Goal: Find specific page/section: Find specific page/section

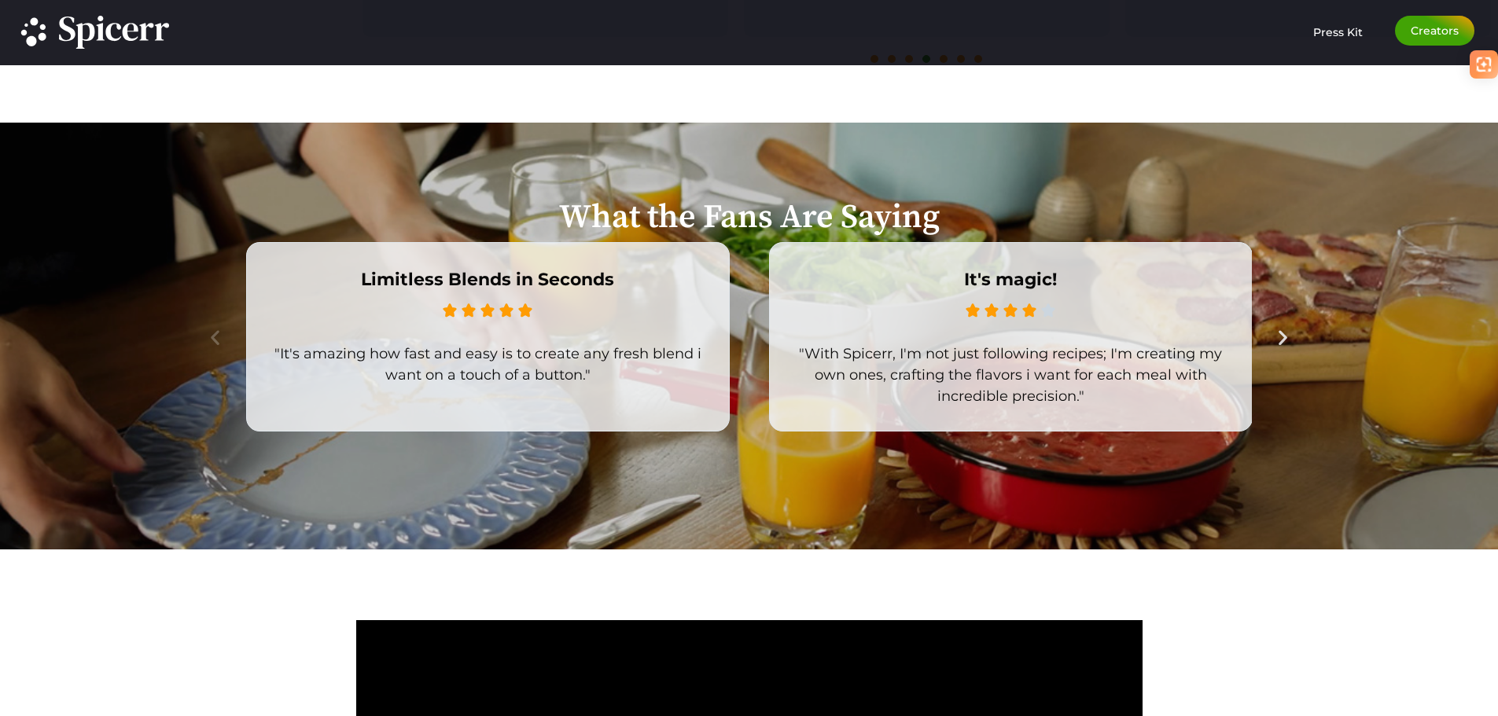
scroll to position [4119, 0]
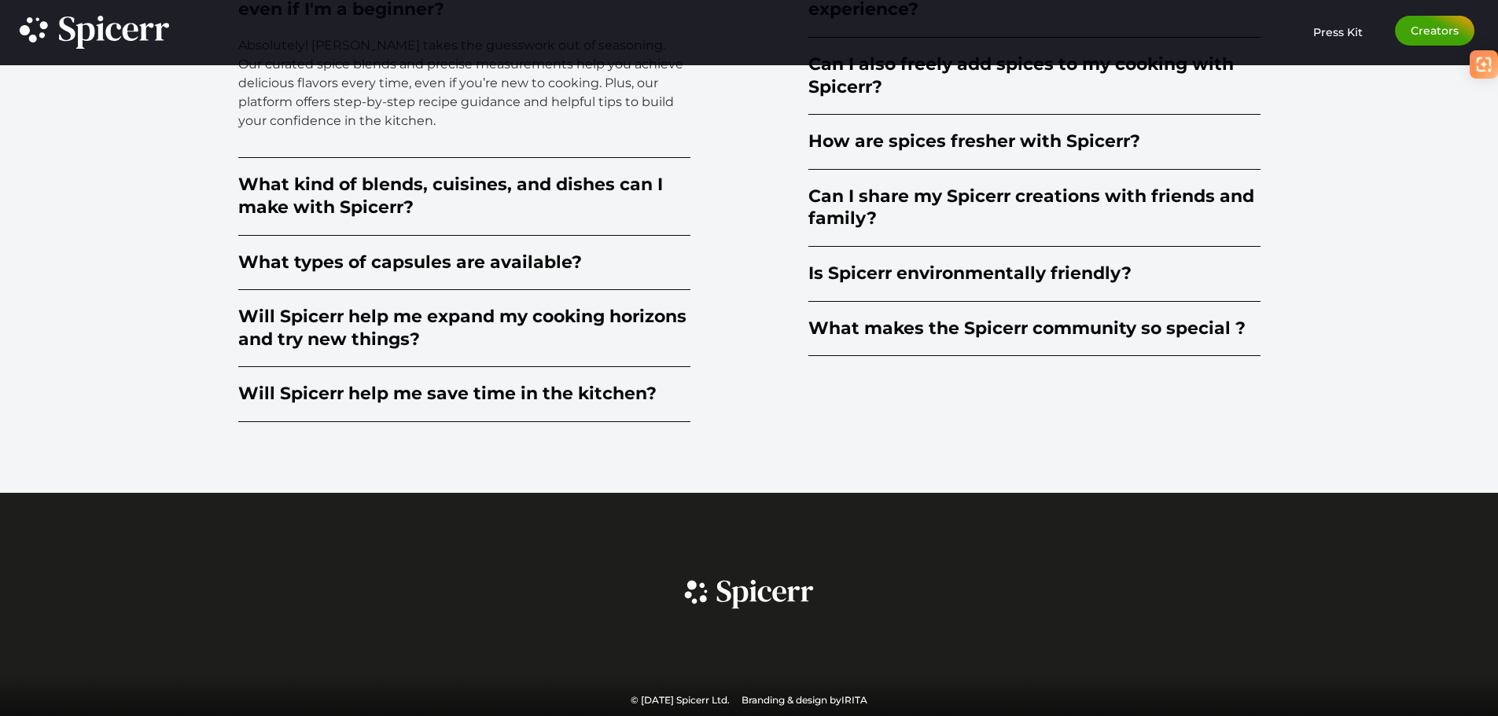
drag, startPoint x: 127, startPoint y: 296, endPoint x: 196, endPoint y: 687, distance: 397.5
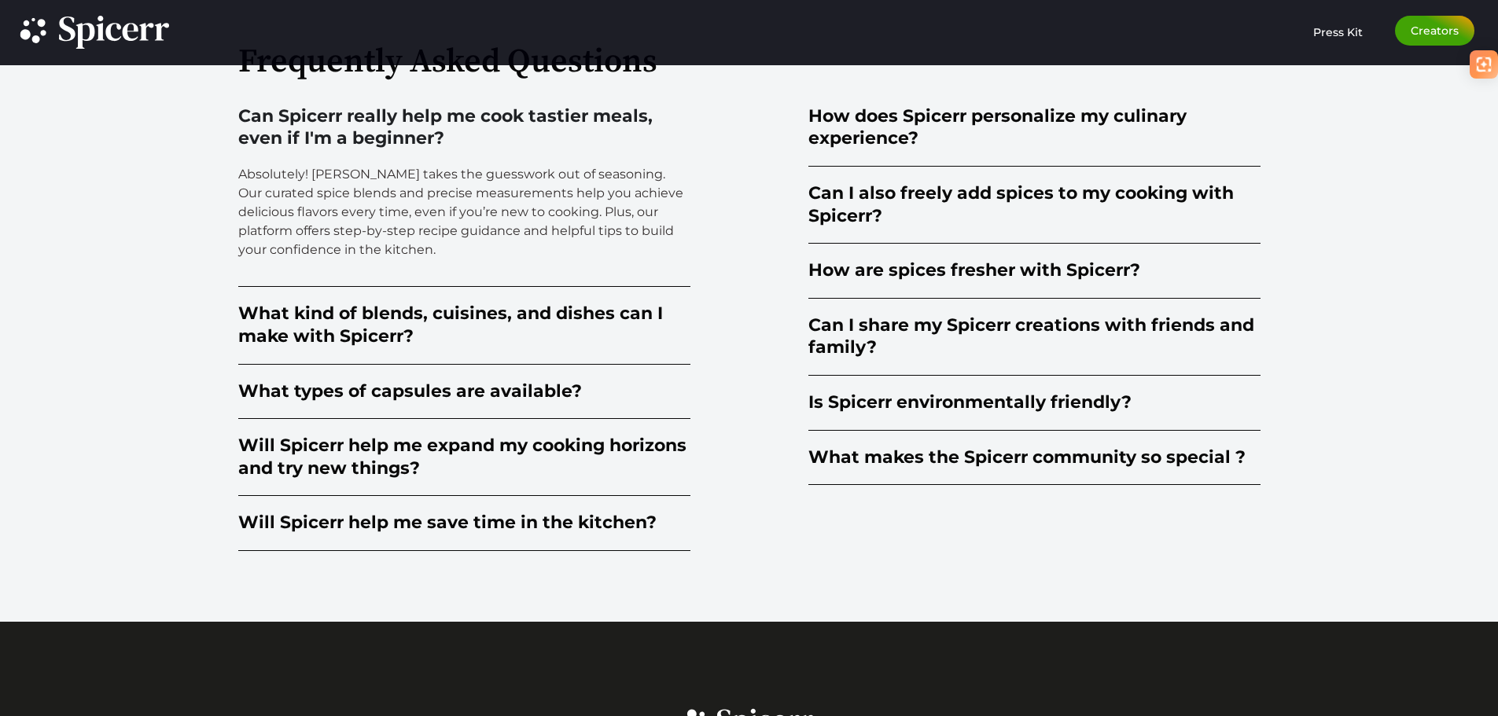
scroll to position [3961, 0]
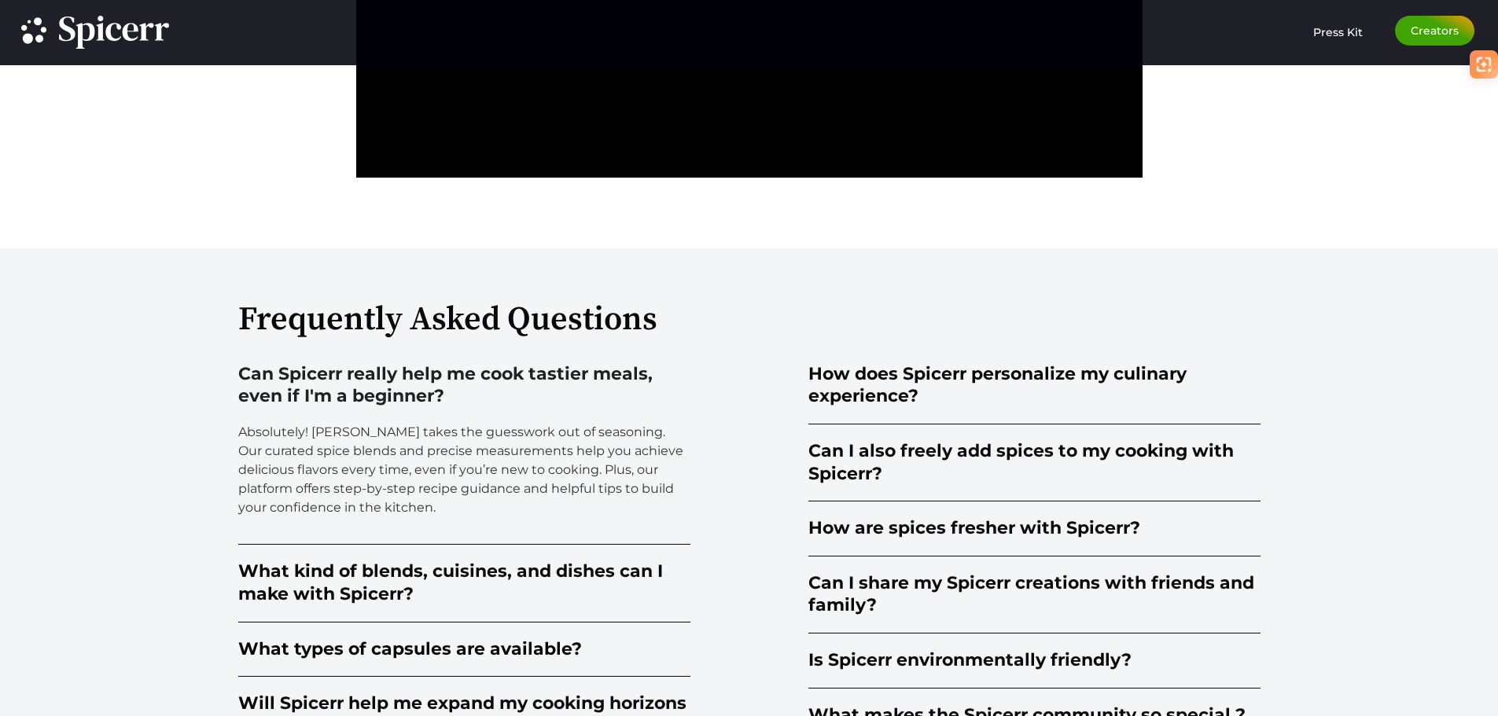
drag, startPoint x: 168, startPoint y: 403, endPoint x: 185, endPoint y: 271, distance: 132.3
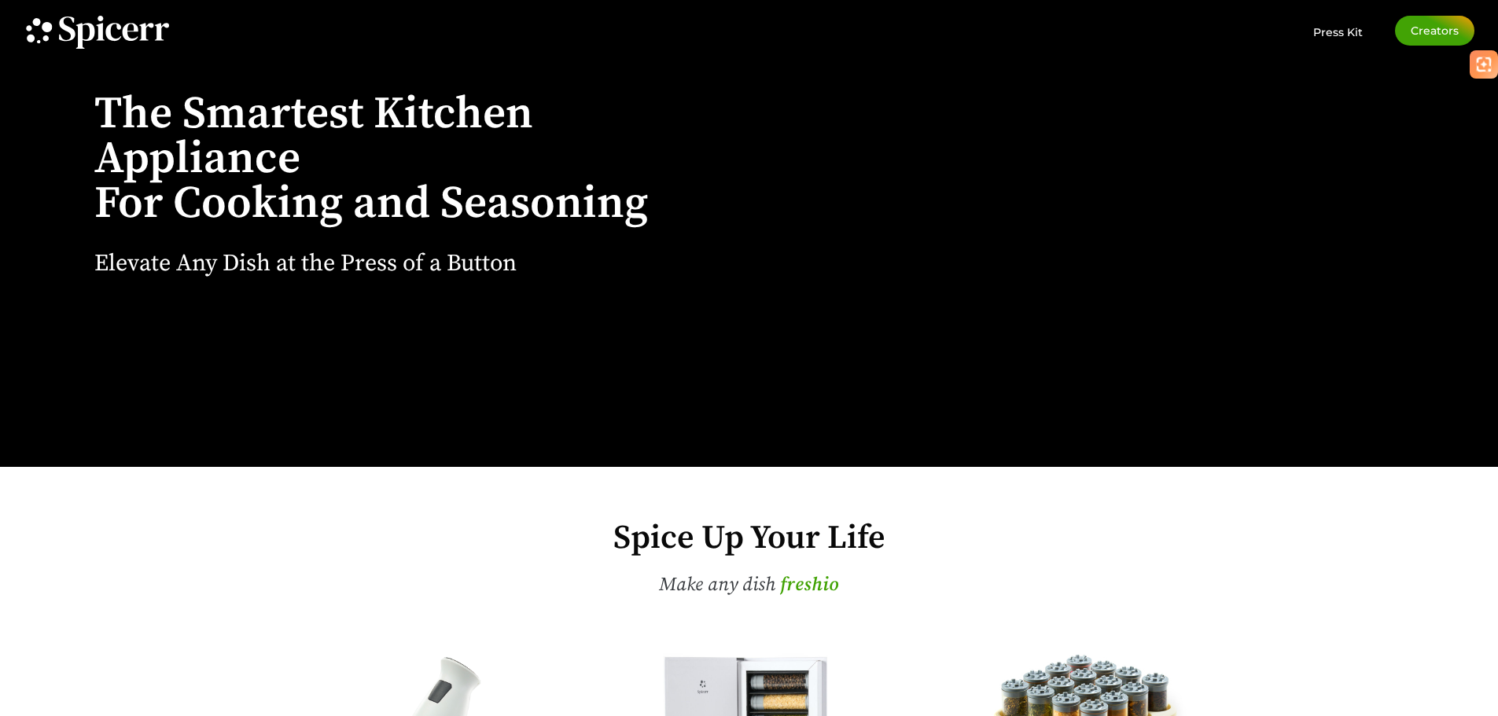
scroll to position [0, 0]
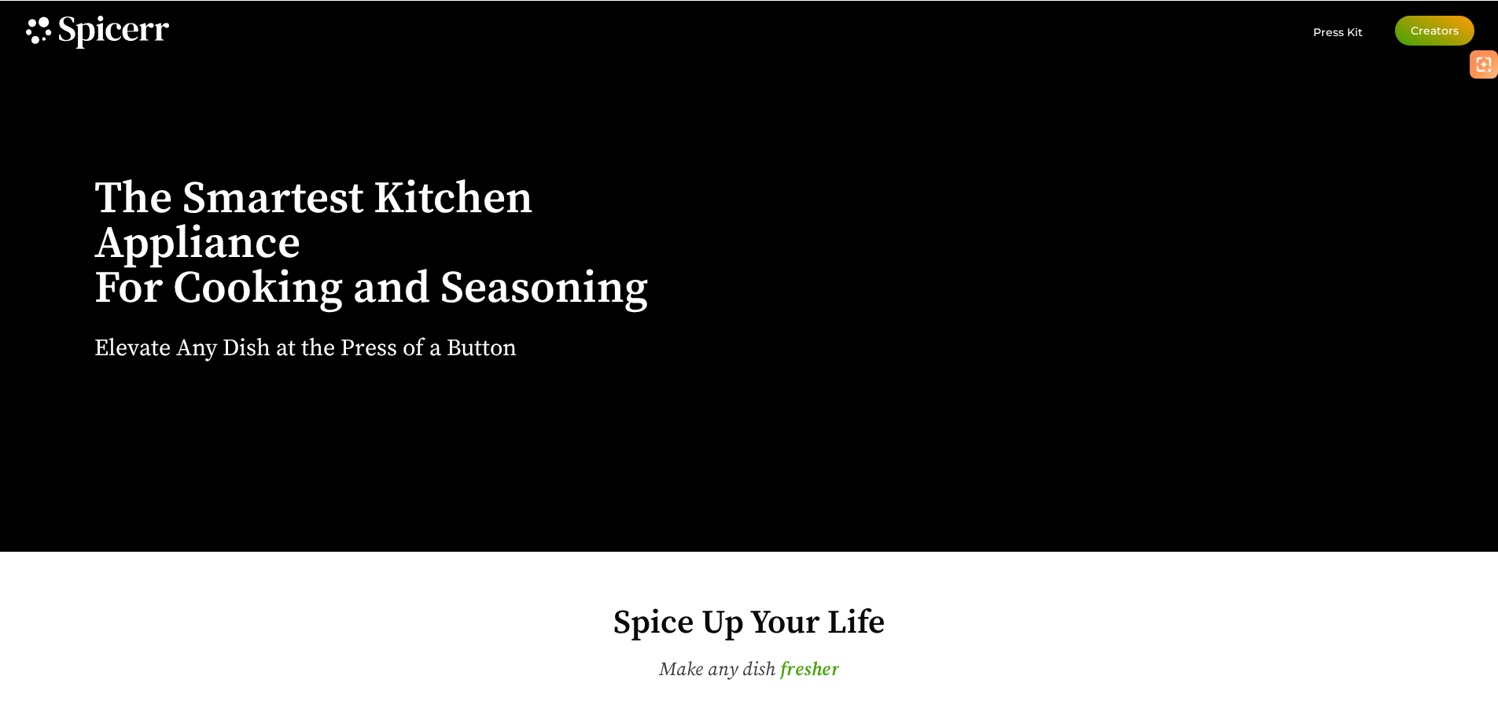
click at [1430, 34] on span "Creators" at bounding box center [1435, 30] width 48 height 11
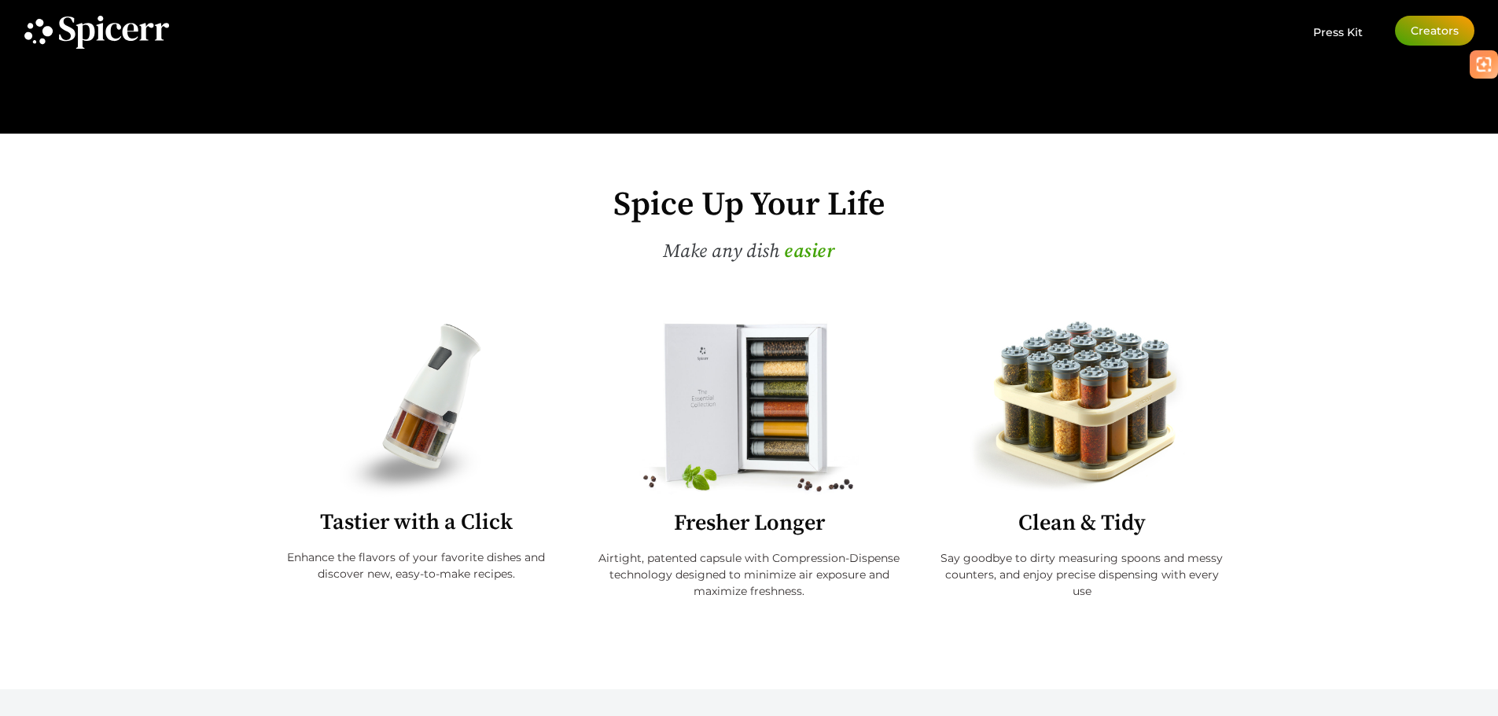
scroll to position [550, 0]
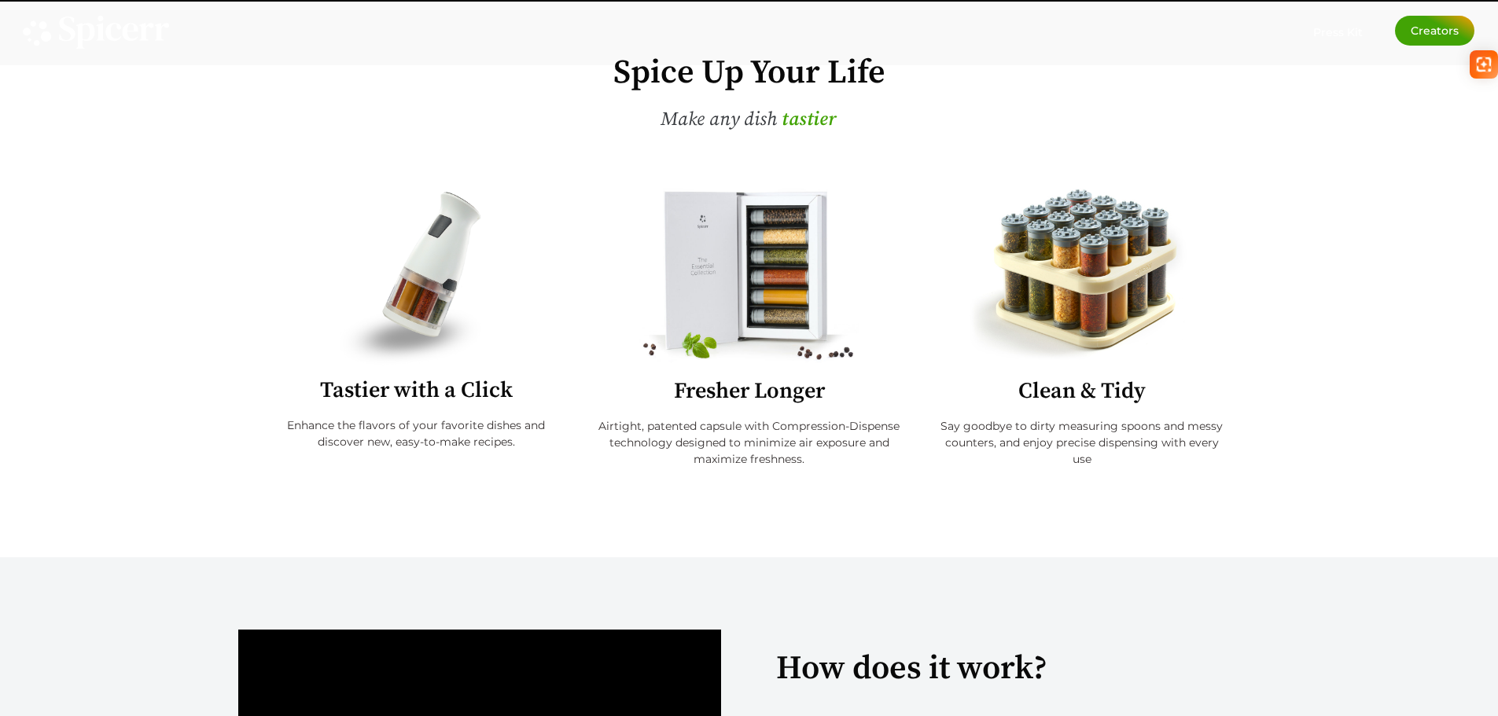
click at [1488, 61] on img at bounding box center [1484, 65] width 16 height 16
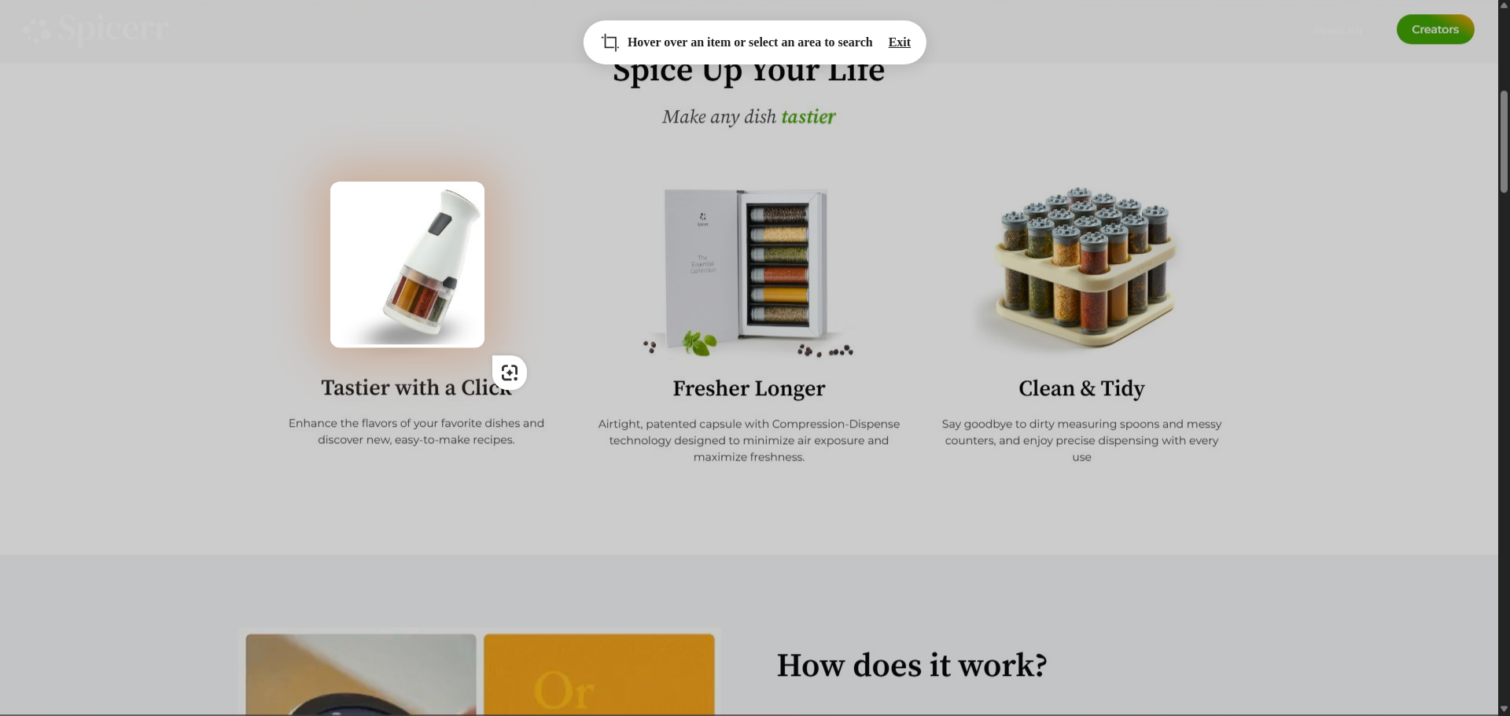
click at [484, 348] on img at bounding box center [755, 356] width 1510 height 716
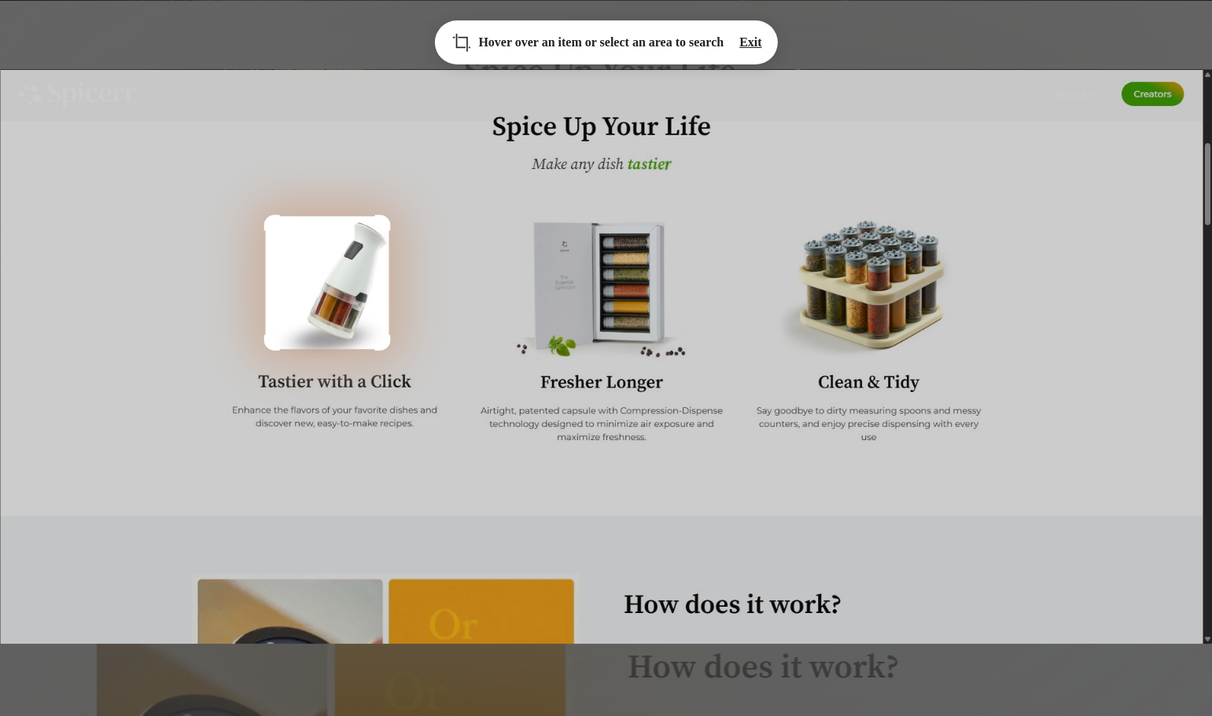
click at [761, 45] on div "Exit" at bounding box center [750, 42] width 22 height 31
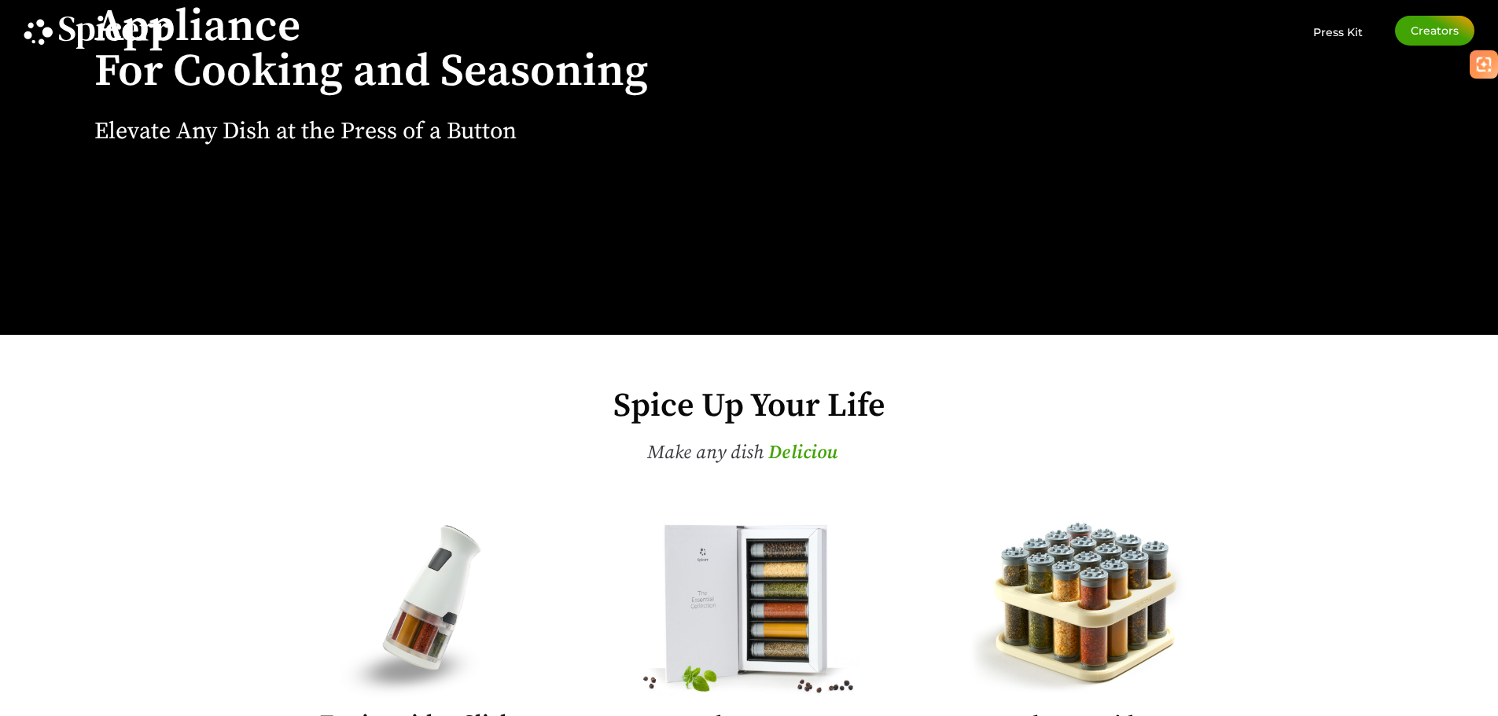
scroll to position [0, 0]
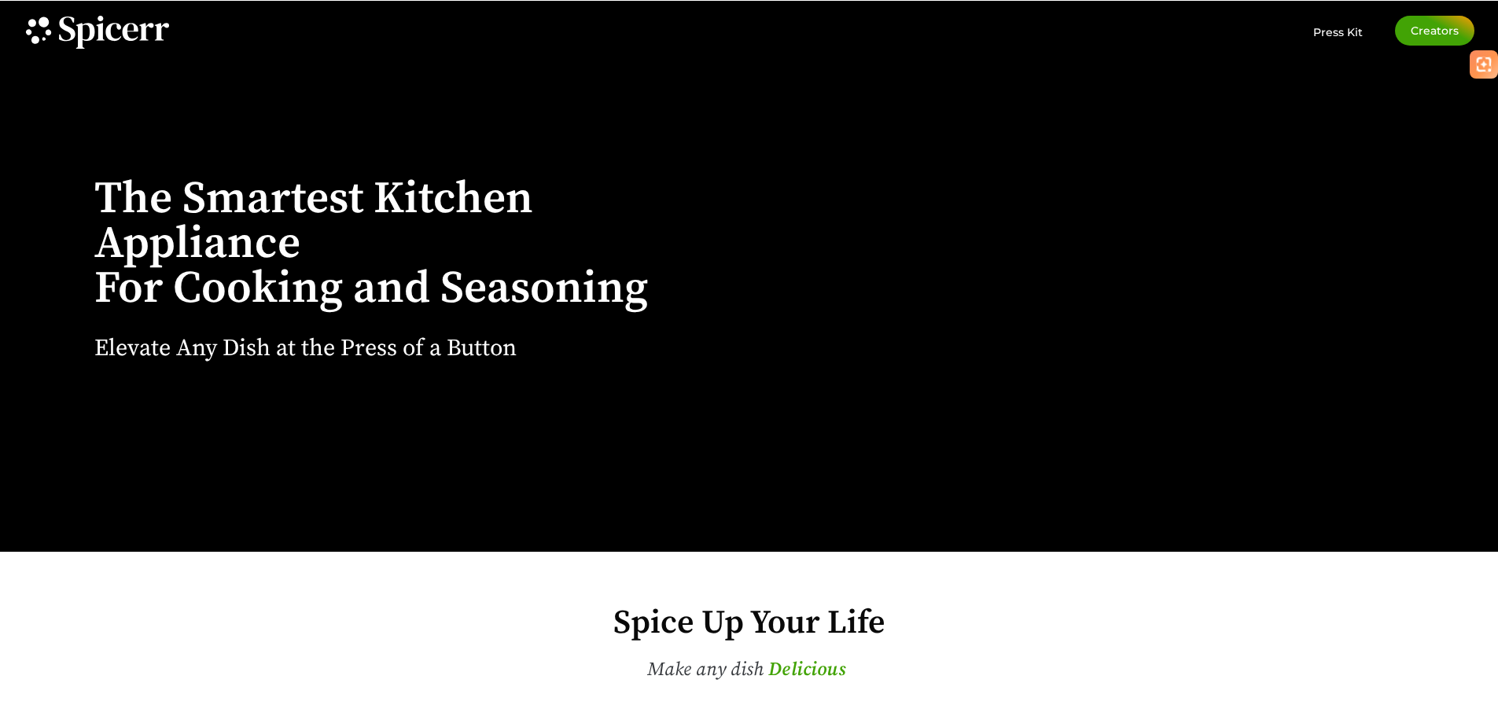
click at [142, 35] on icon at bounding box center [147, 31] width 14 height 17
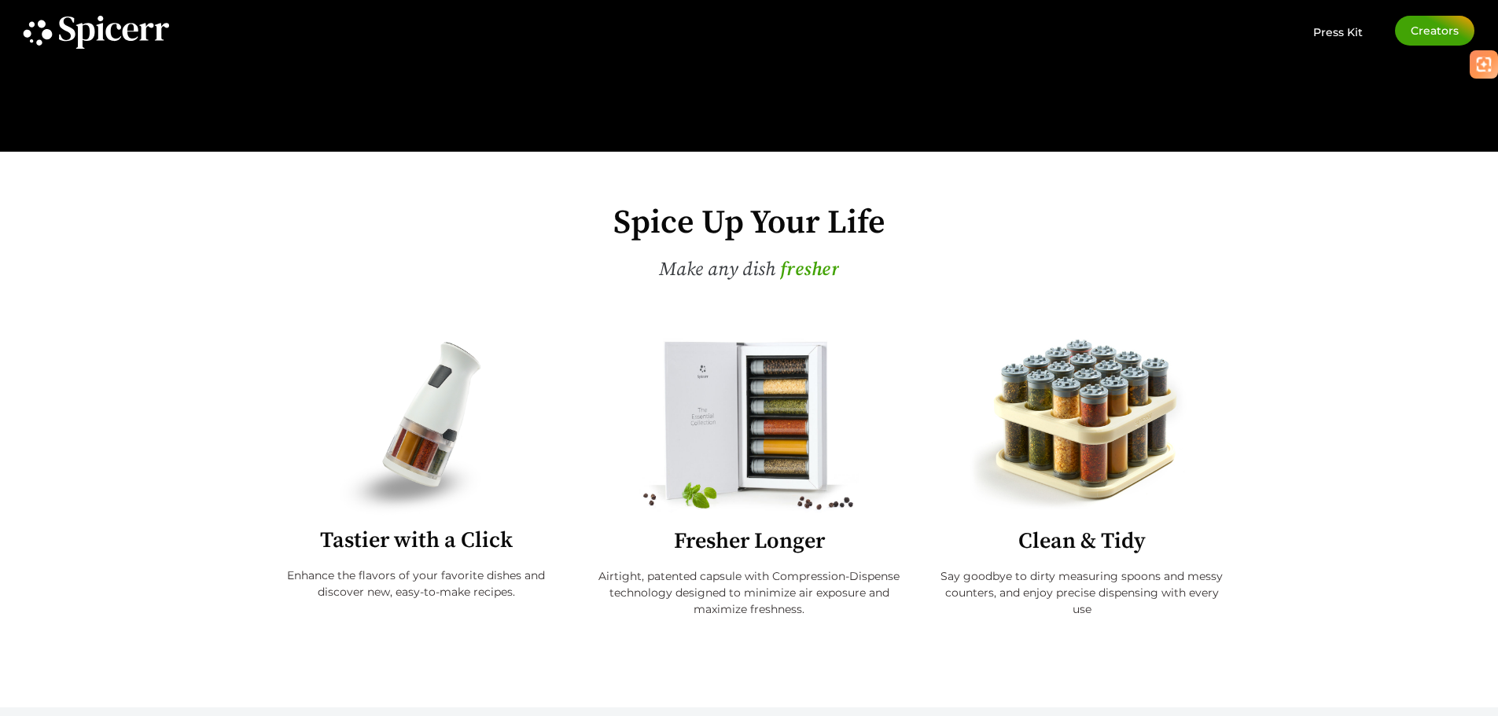
scroll to position [472, 0]
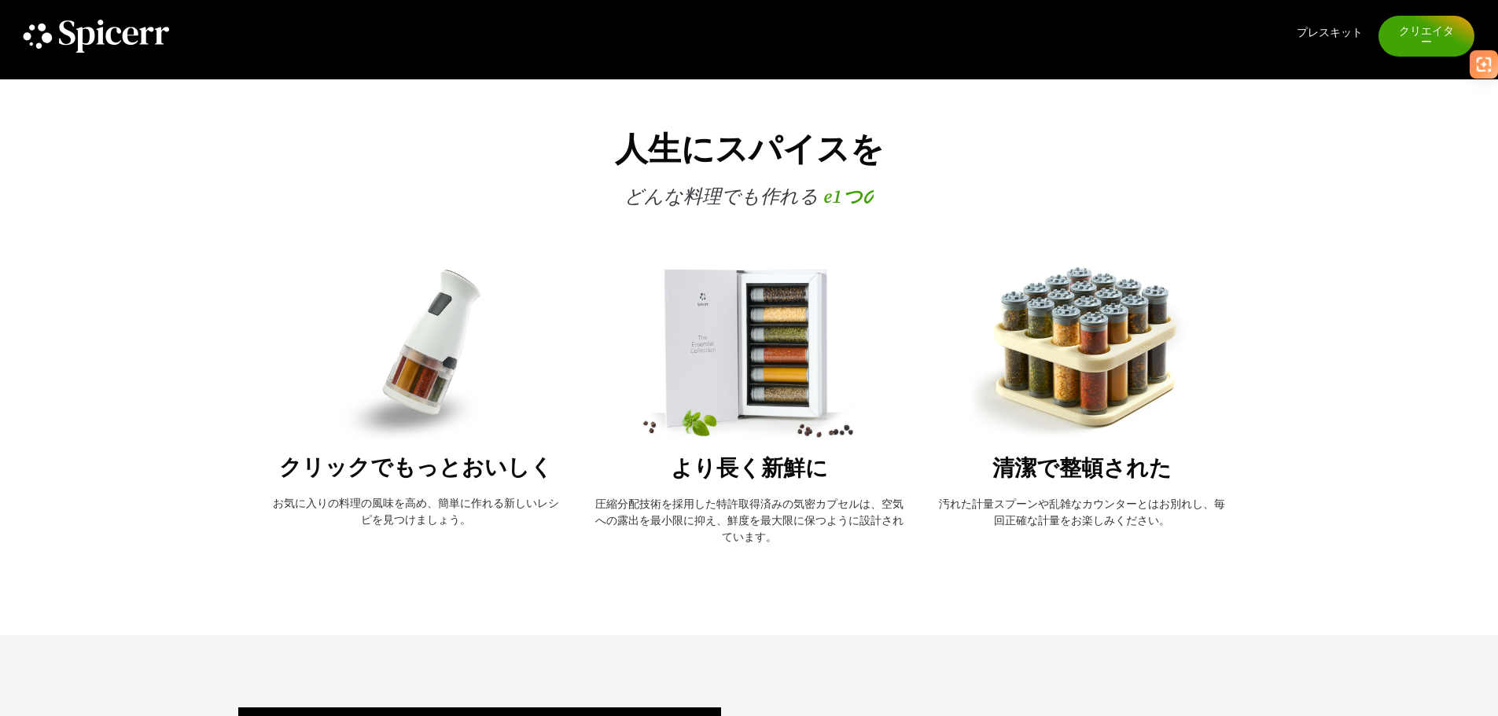
click at [1403, 189] on div "人生にスパイスを どんな料理でも作れる t 1つの s t 私 e r D e l 私 c 私 o あなた s f r e s h e r e 1つの s 私…" at bounding box center [749, 357] width 1498 height 556
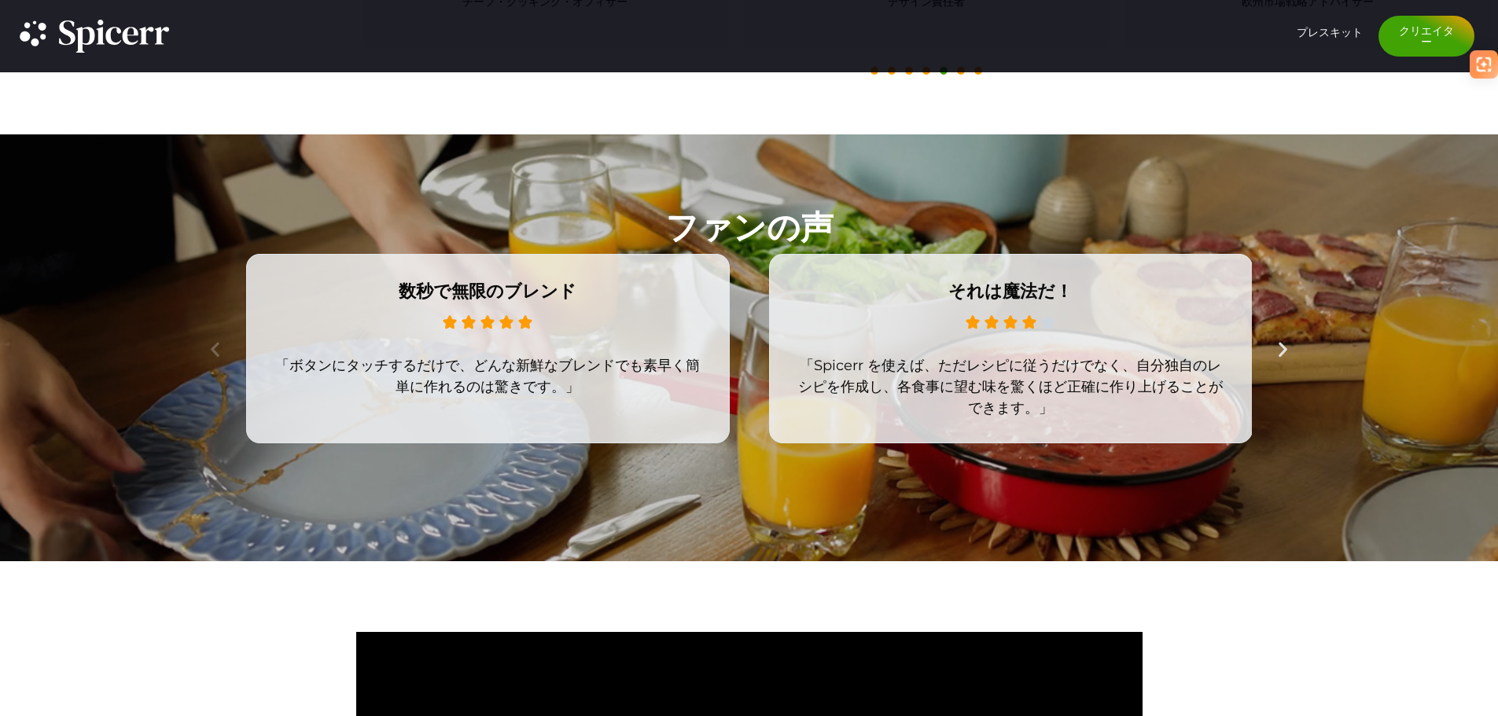
scroll to position [0, 0]
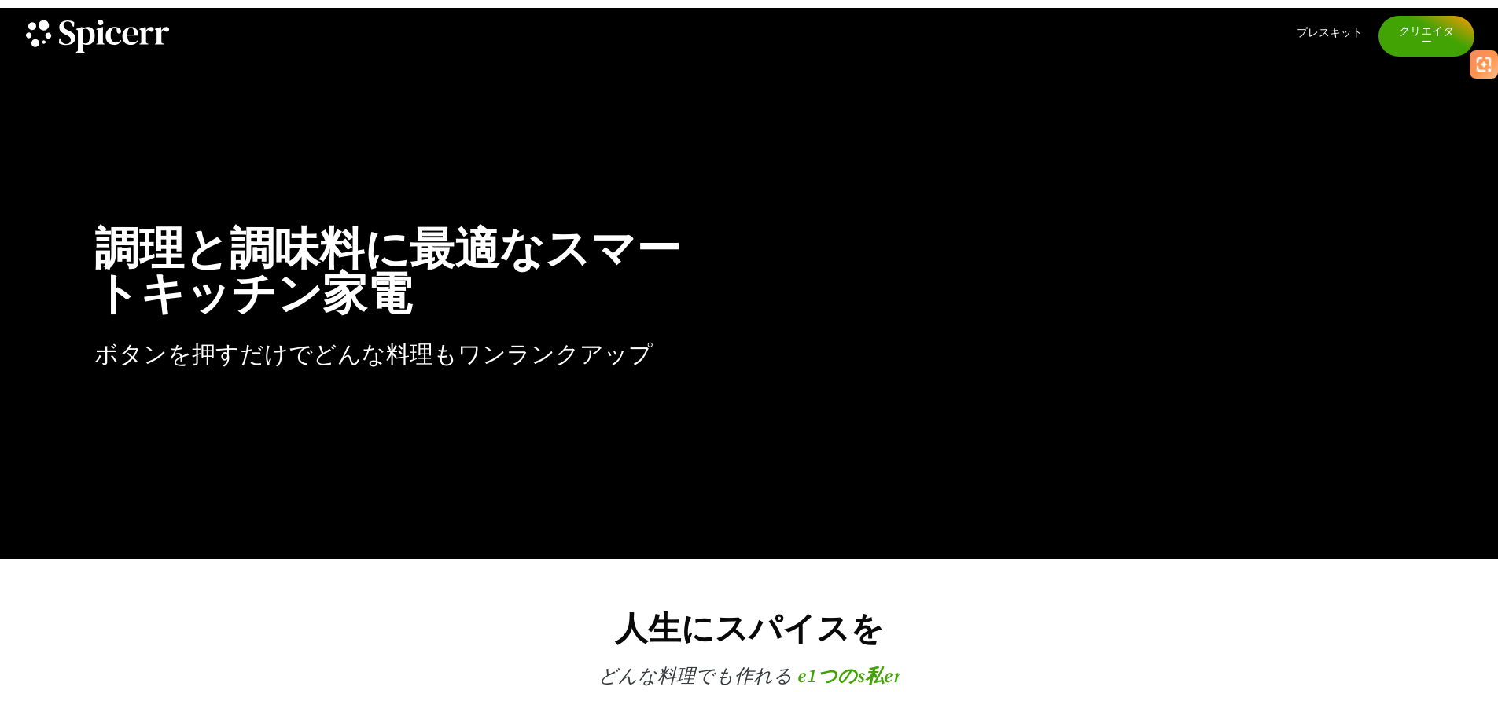
drag, startPoint x: 196, startPoint y: 491, endPoint x: 216, endPoint y: 198, distance: 294.0
click at [1320, 27] on font "プレスキット" at bounding box center [1330, 32] width 66 height 14
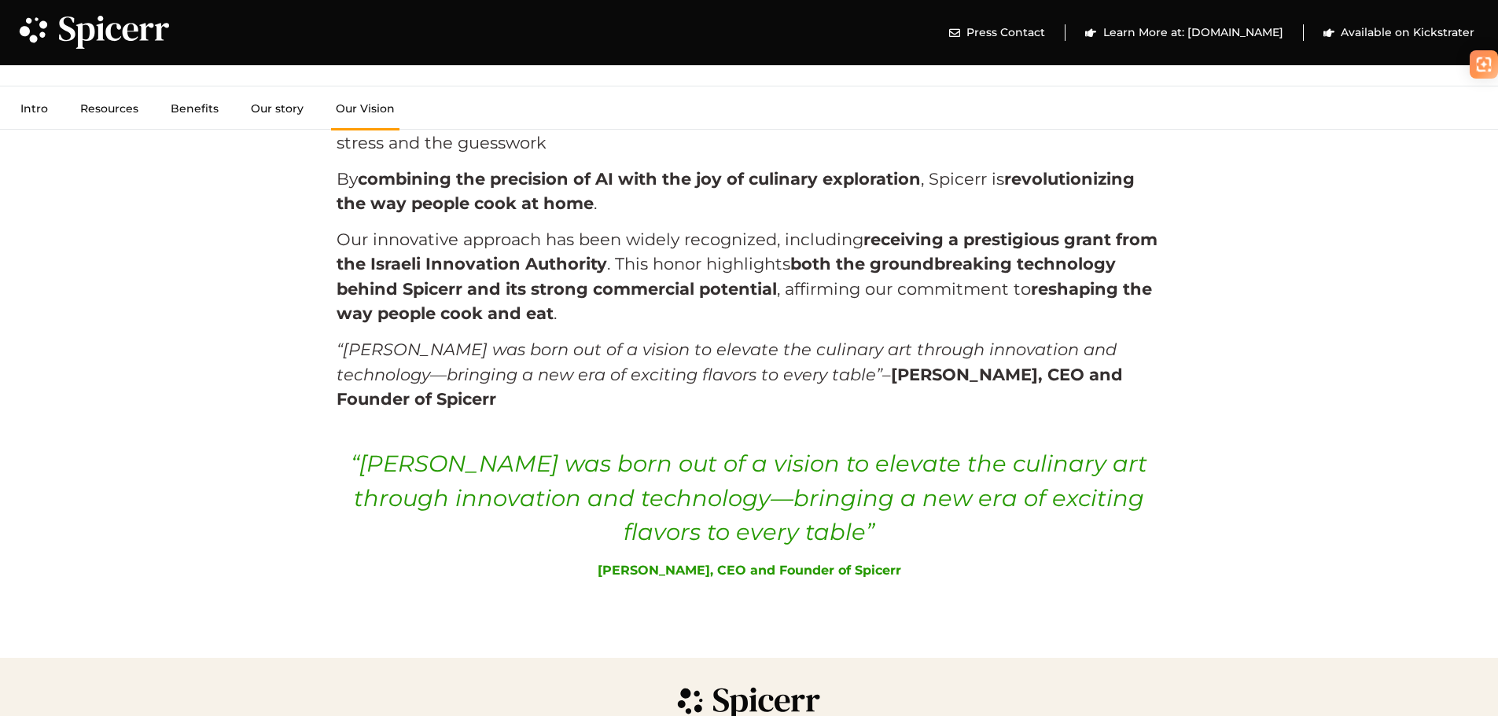
scroll to position [5312, 0]
